Goal: Task Accomplishment & Management: Manage account settings

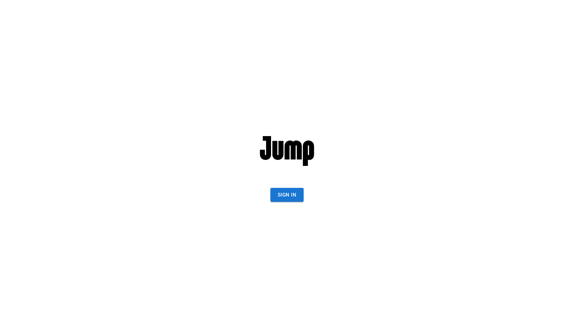
click at [286, 189] on button "Sign In" at bounding box center [286, 195] width 33 height 14
click at [292, 192] on button "Sign In" at bounding box center [286, 195] width 33 height 14
click at [276, 190] on button "Sign In" at bounding box center [286, 195] width 33 height 14
